Goal: Find specific page/section: Find specific page/section

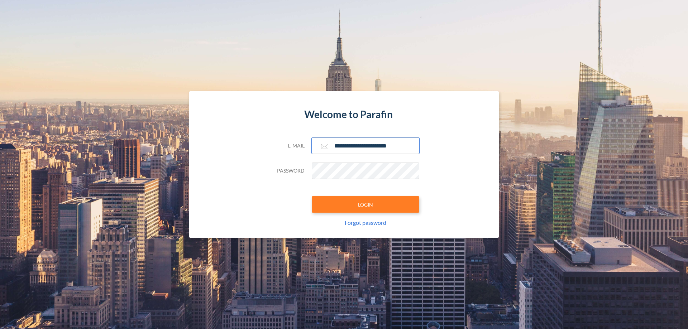
type input "**********"
click at [365, 205] on button "LOGIN" at bounding box center [365, 204] width 107 height 16
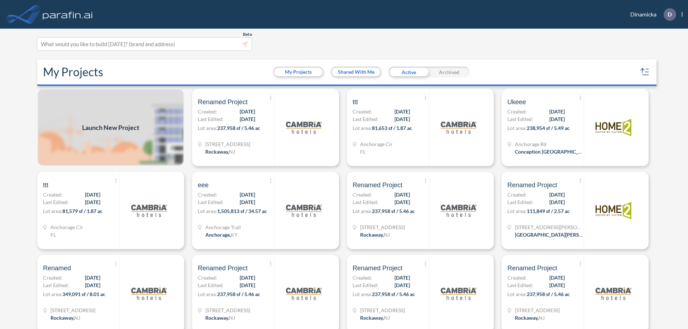
scroll to position [2, 0]
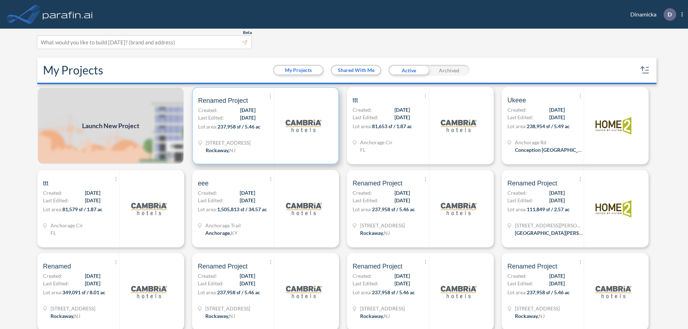
click at [264, 126] on p "Lot area: 237,958 sf / 5.46 ac" at bounding box center [236, 128] width 76 height 10
